Goal: Find specific page/section: Find specific page/section

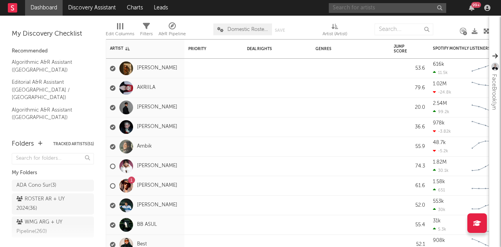
click at [384, 3] on input "text" at bounding box center [387, 8] width 117 height 10
click at [362, 10] on input "el doctor" at bounding box center [387, 8] width 117 height 10
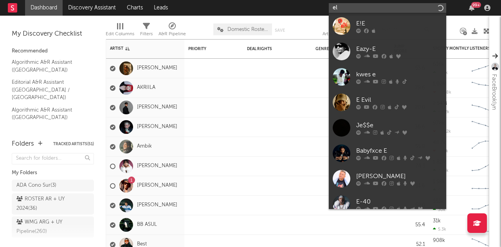
type input "e"
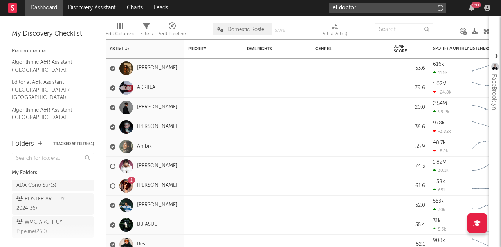
type input "el doctor"
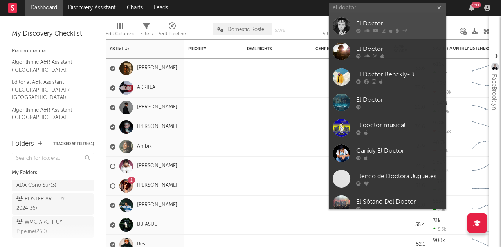
click at [419, 25] on div "El Doctor" at bounding box center [399, 23] width 86 height 9
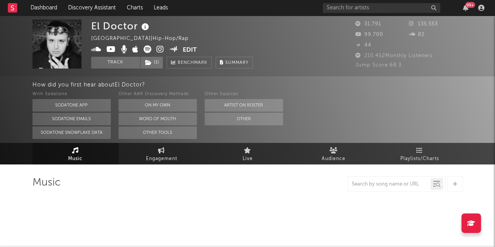
select select "6m"
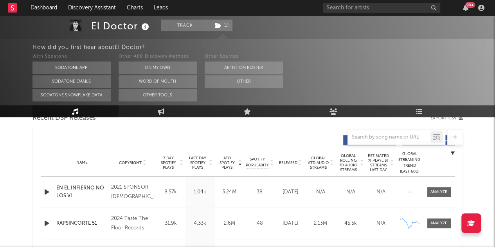
scroll to position [284, 0]
click at [292, 161] on span "Released" at bounding box center [288, 163] width 18 height 5
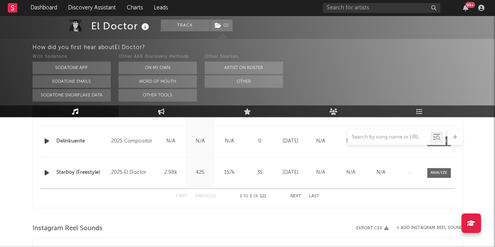
scroll to position [446, 0]
